Goal: Task Accomplishment & Management: Check status

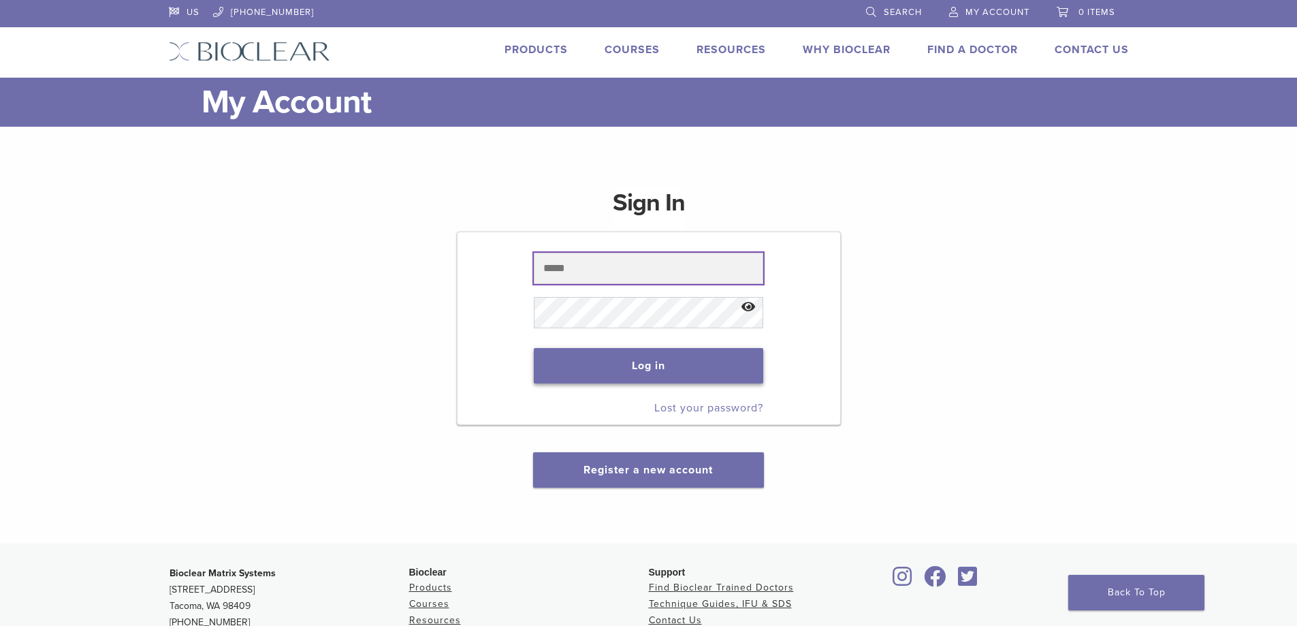
type input "**********"
click at [593, 357] on button "Log in" at bounding box center [649, 365] width 230 height 35
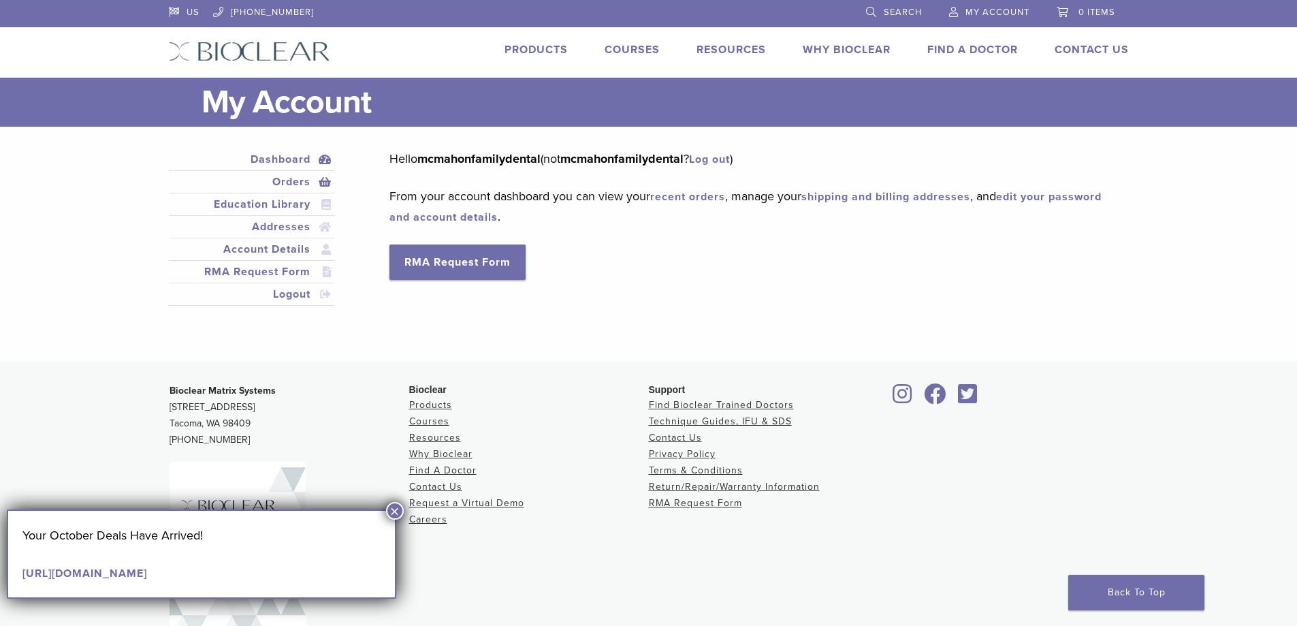
click at [308, 180] on link "Orders" at bounding box center [252, 182] width 161 height 16
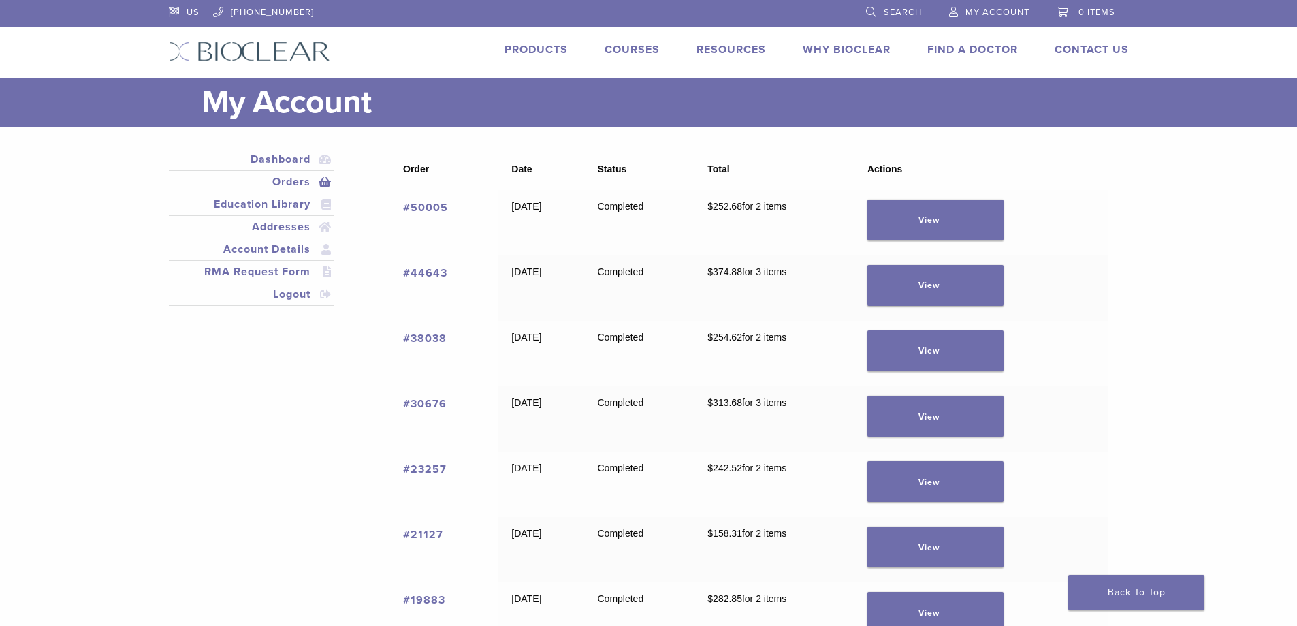
click at [430, 203] on link "#50005" at bounding box center [425, 208] width 45 height 14
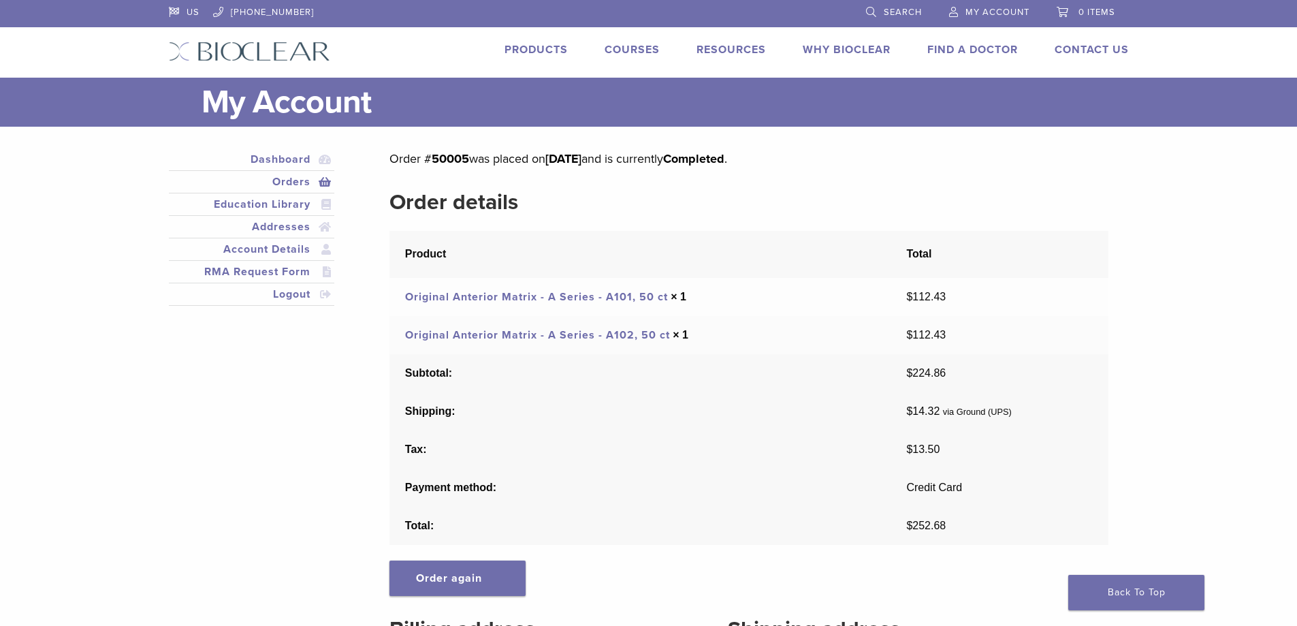
click at [490, 299] on link "Original Anterior Matrix - A Series - A101, 50 ct" at bounding box center [536, 297] width 263 height 14
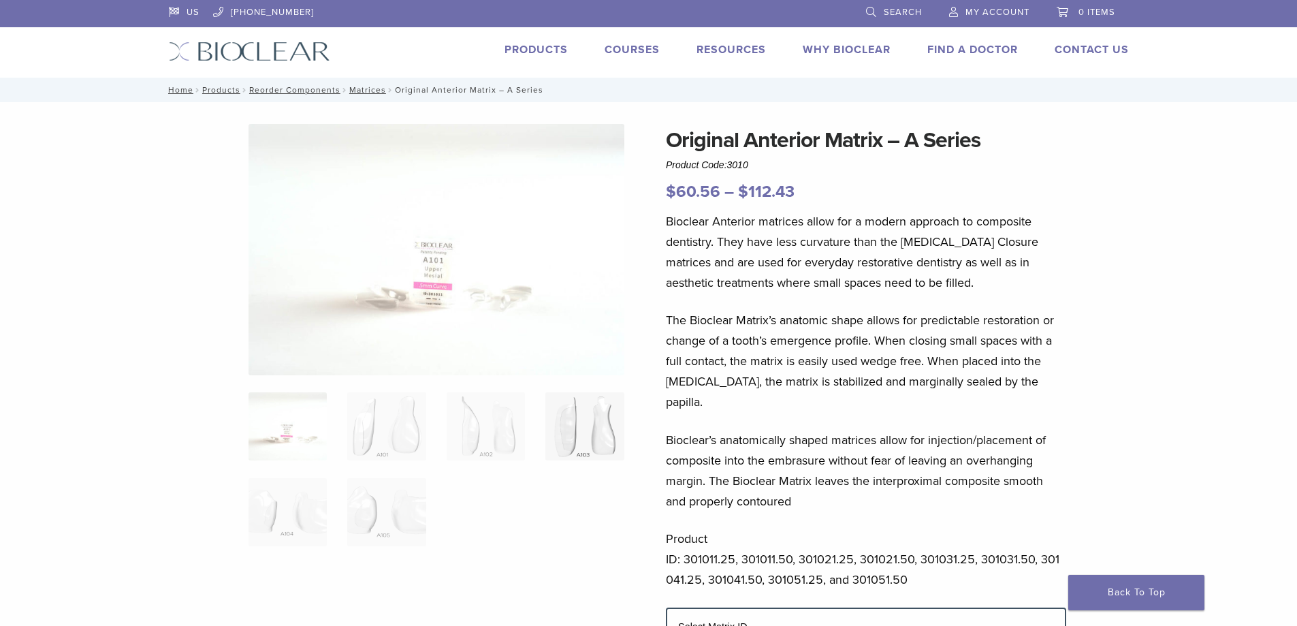
click at [605, 446] on img at bounding box center [585, 426] width 78 height 68
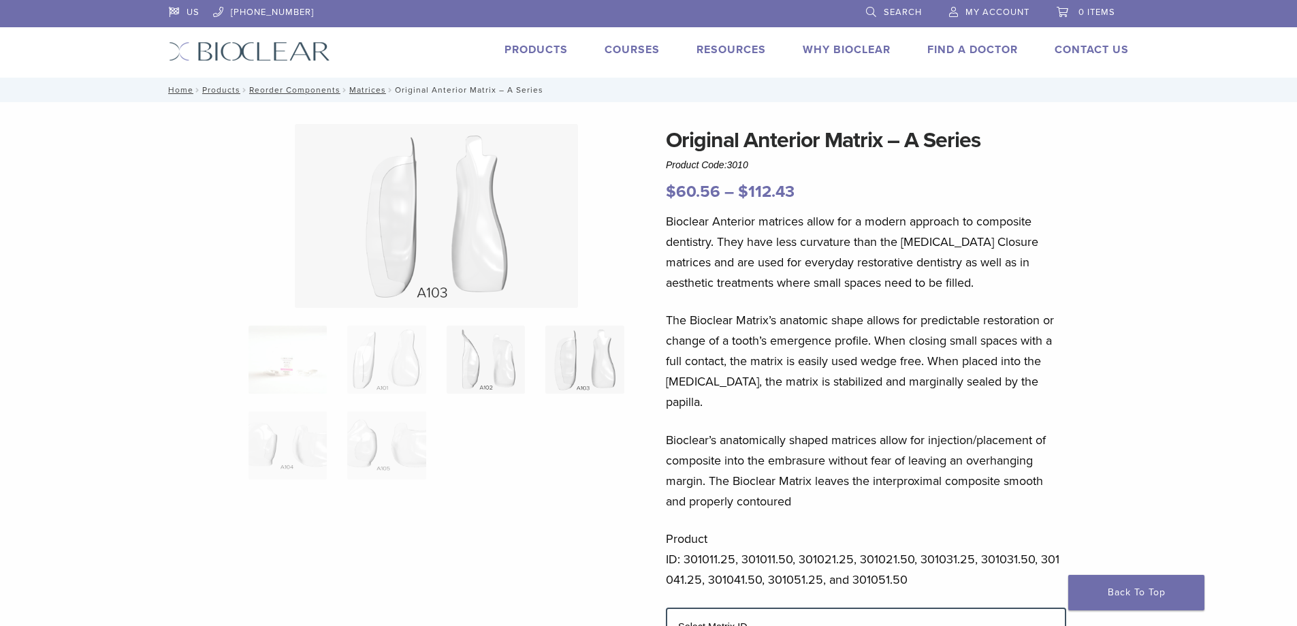
click at [514, 381] on img at bounding box center [486, 360] width 78 height 68
click at [587, 369] on img at bounding box center [585, 360] width 78 height 68
click at [285, 464] on img at bounding box center [288, 445] width 78 height 68
click at [381, 456] on img at bounding box center [386, 445] width 78 height 68
click at [609, 362] on img at bounding box center [585, 360] width 78 height 68
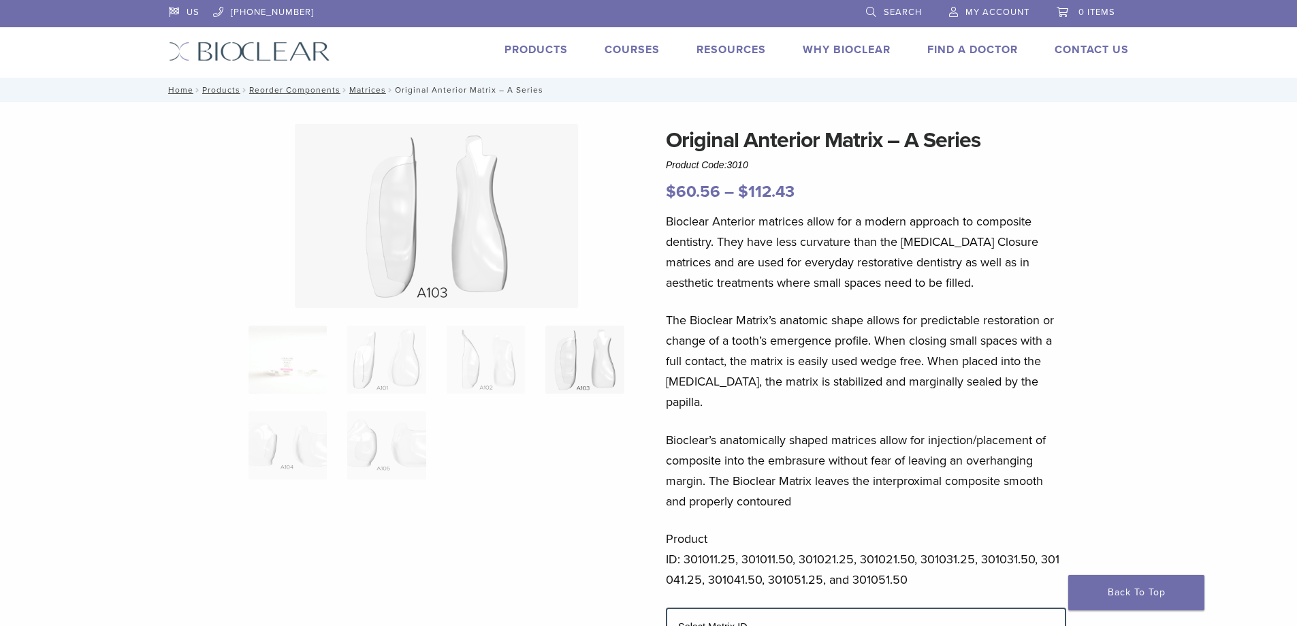
click at [116, 277] on div "Original Anterior Matrix – A Series Product Code: 3010 $ 60.56 – $ 112.43 Price…" at bounding box center [648, 624] width 1297 height 1045
